Goal: Transaction & Acquisition: Book appointment/travel/reservation

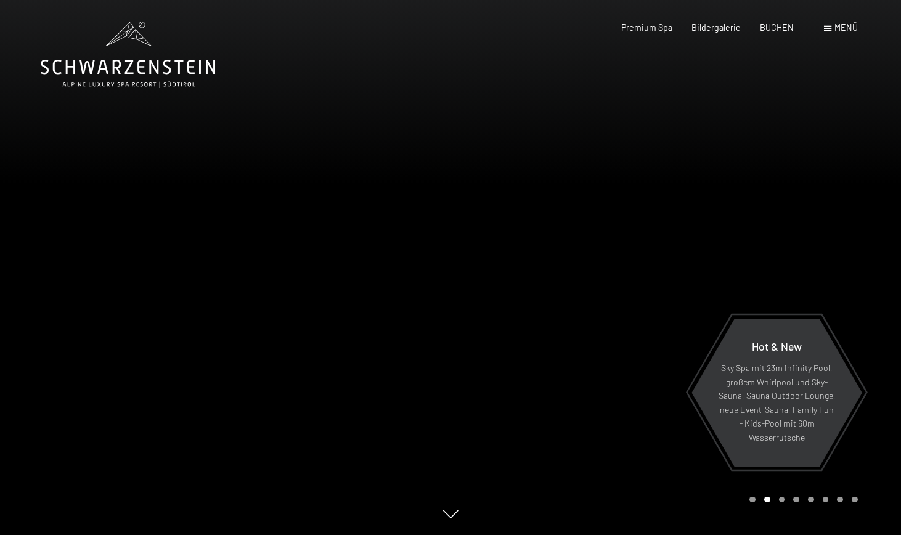
click at [829, 30] on span at bounding box center [827, 29] width 7 height 6
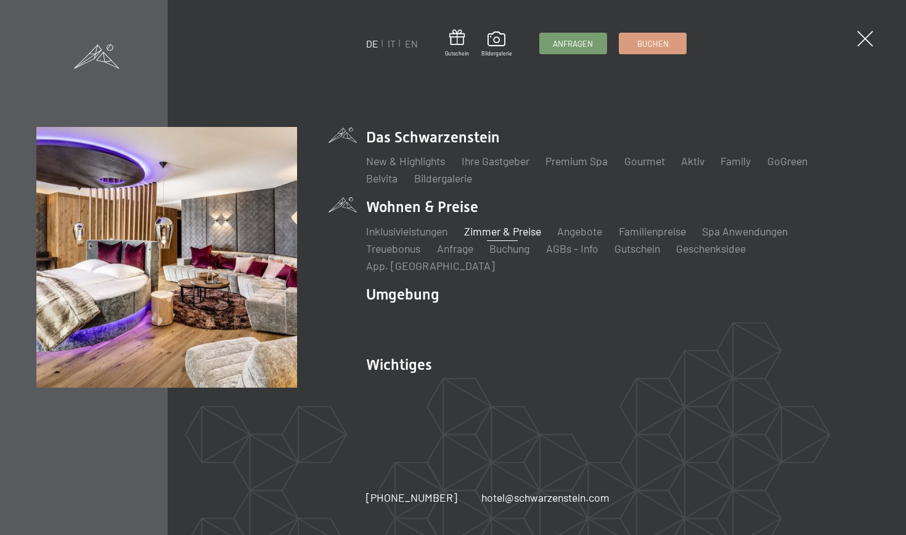
click at [498, 235] on link "Zimmer & Preise" at bounding box center [502, 231] width 77 height 14
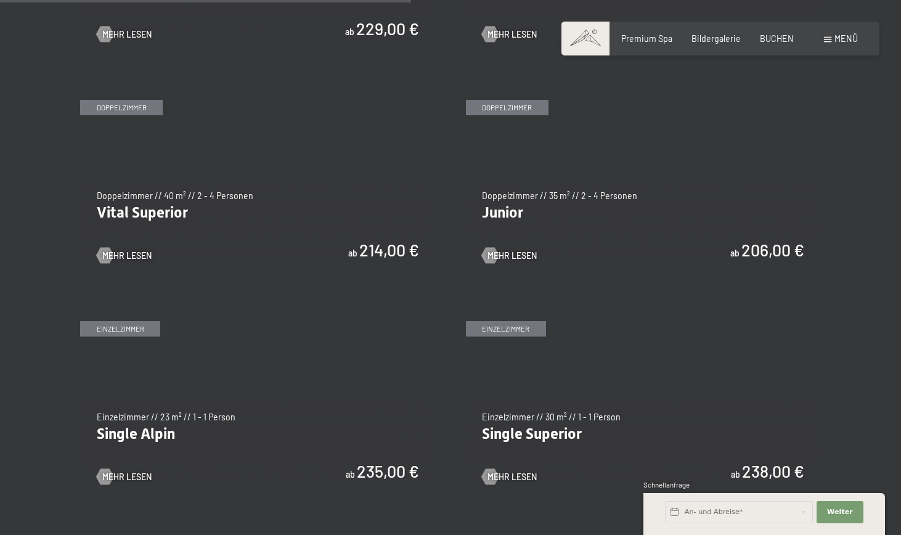
scroll to position [1525, 0]
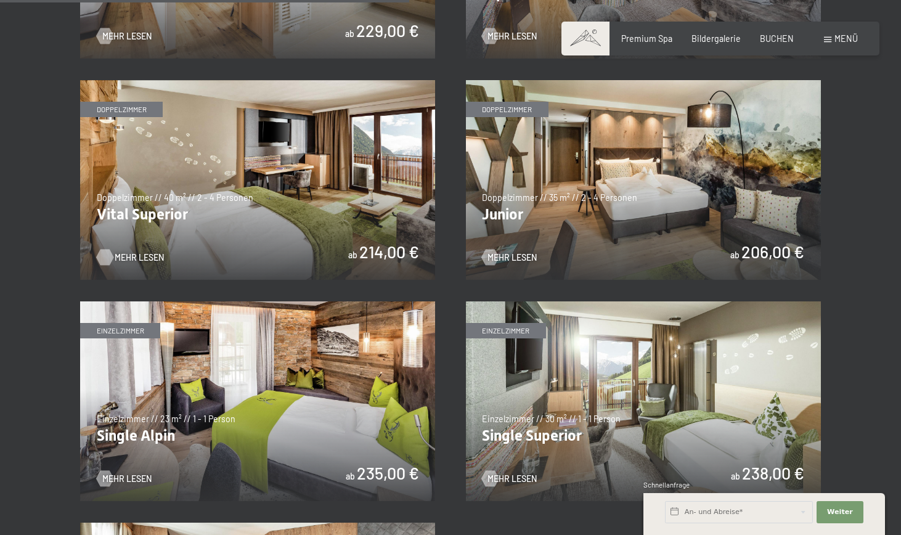
click at [136, 251] on span "Mehr Lesen" at bounding box center [139, 257] width 49 height 12
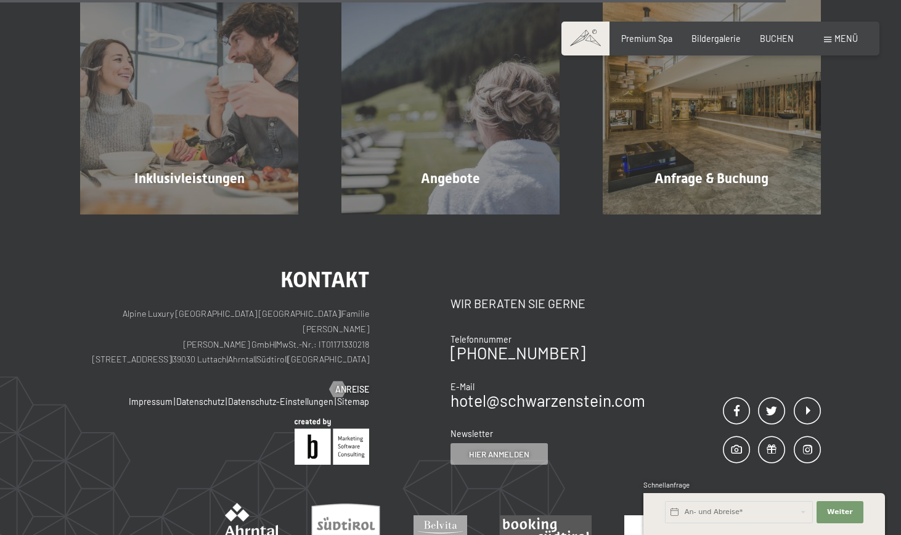
scroll to position [1271, 0]
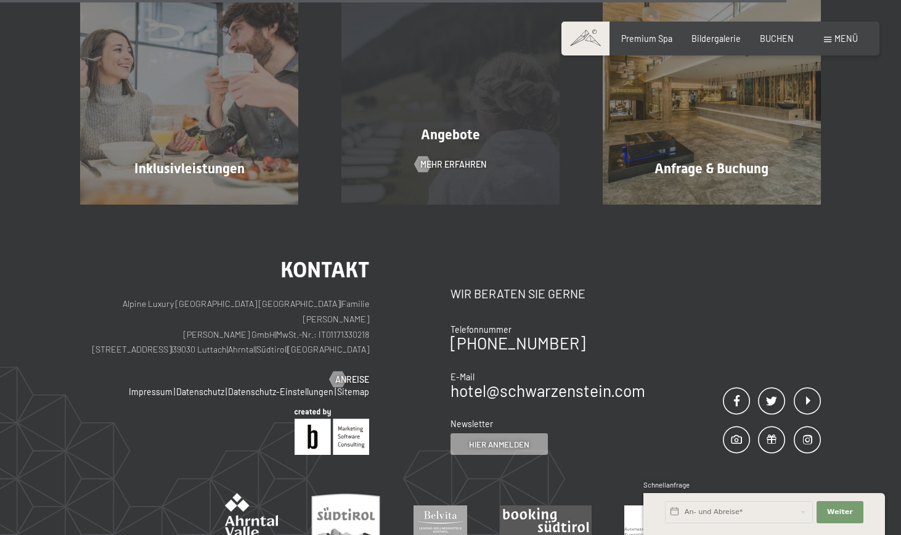
click at [432, 127] on span "Angebote" at bounding box center [450, 134] width 59 height 15
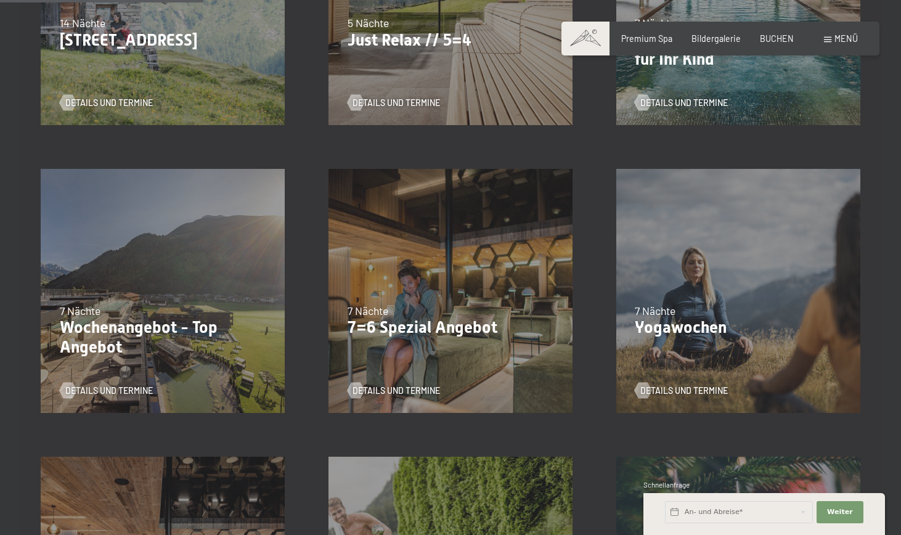
scroll to position [488, 0]
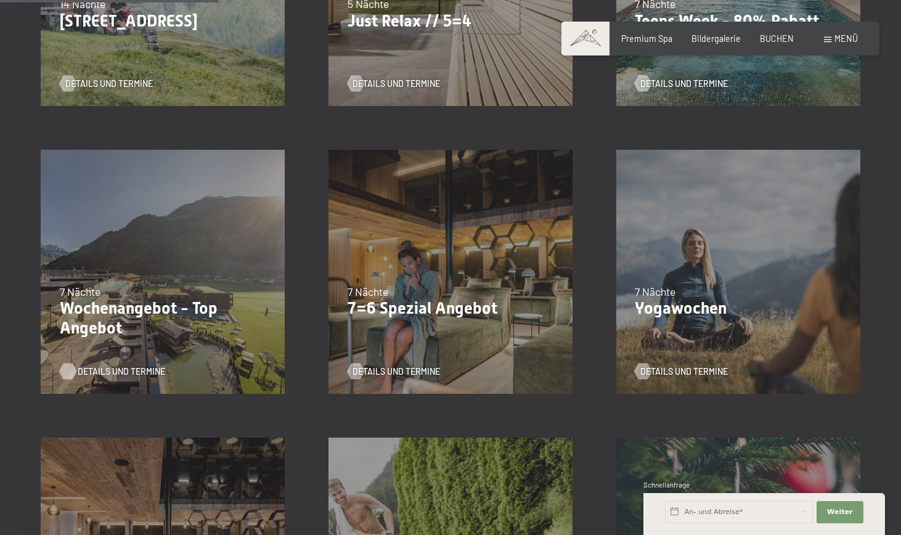
click at [89, 371] on span "Details und Termine" at bounding box center [121, 371] width 87 height 12
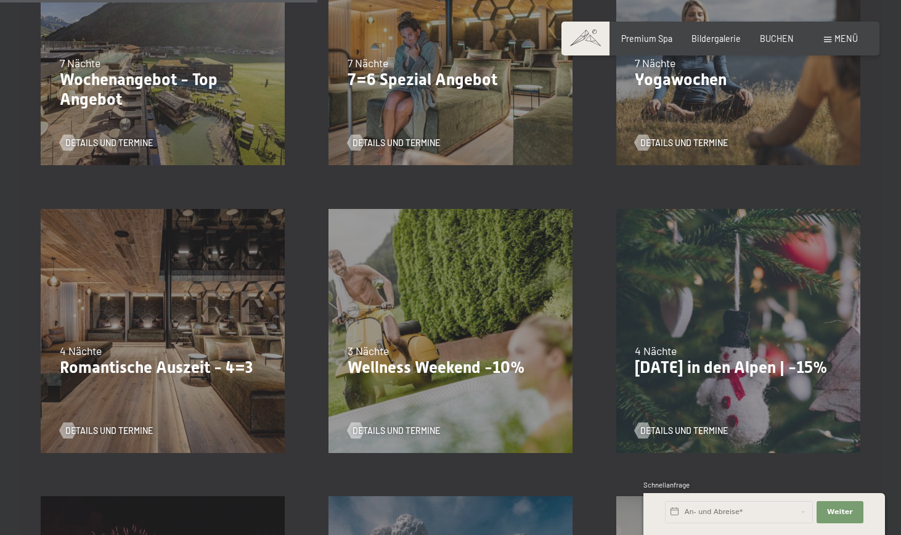
scroll to position [718, 0]
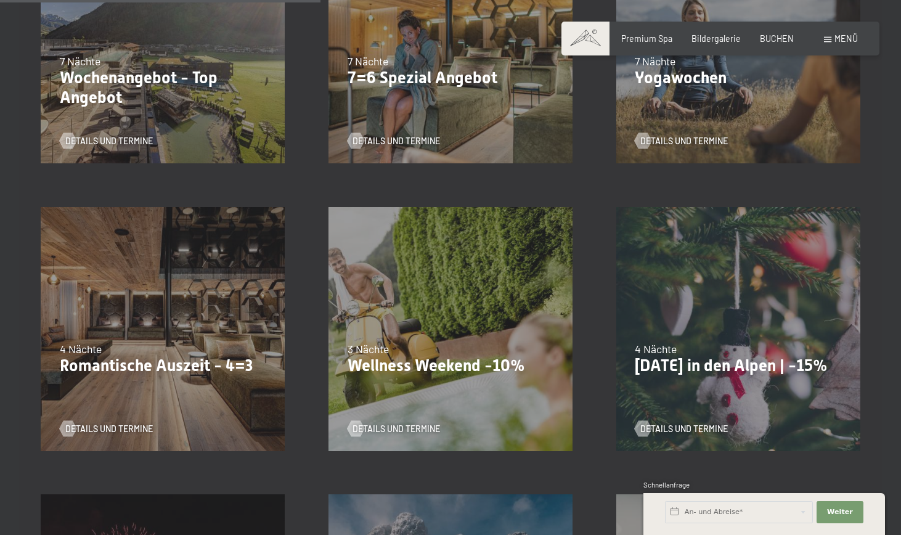
click at [387, 364] on p "Wellness Weekend -10%" at bounding box center [450, 366] width 206 height 20
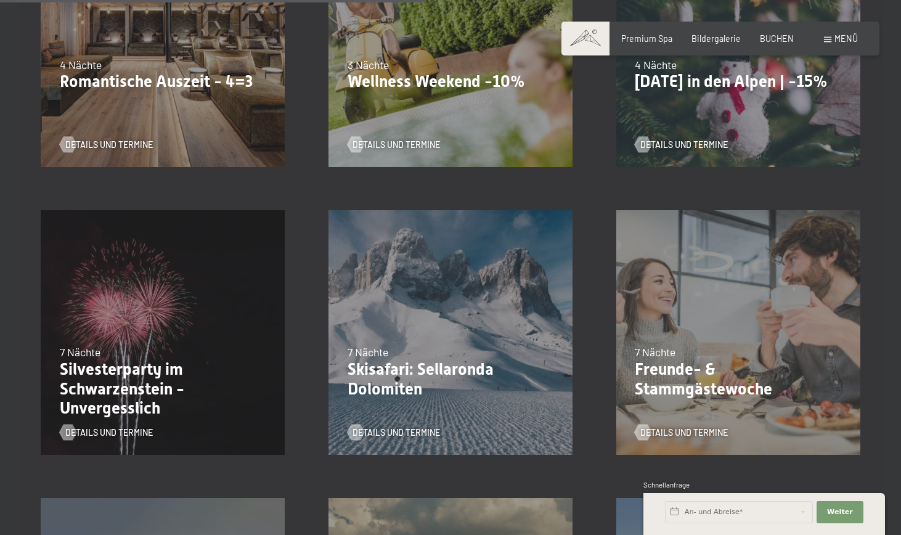
scroll to position [1012, 0]
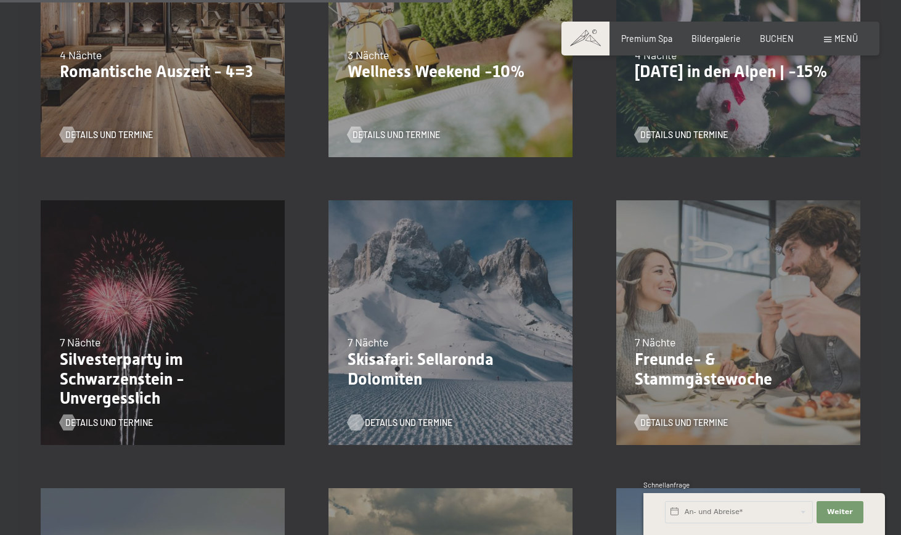
click at [377, 421] on span "Details und Termine" at bounding box center [408, 422] width 87 height 12
